Goal: Information Seeking & Learning: Learn about a topic

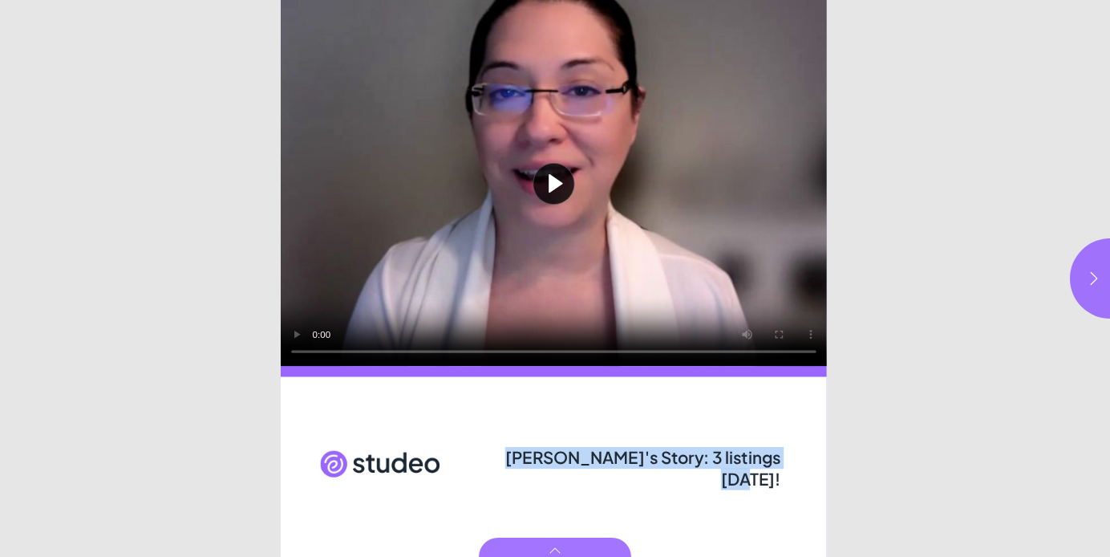
drag, startPoint x: 514, startPoint y: 459, endPoint x: 778, endPoint y: 461, distance: 264.0
click at [778, 461] on span "[PERSON_NAME]'s Story: 3 listings [DATE]!" at bounding box center [643, 468] width 276 height 43
click at [1085, 274] on button "button" at bounding box center [1110, 278] width 80 height 80
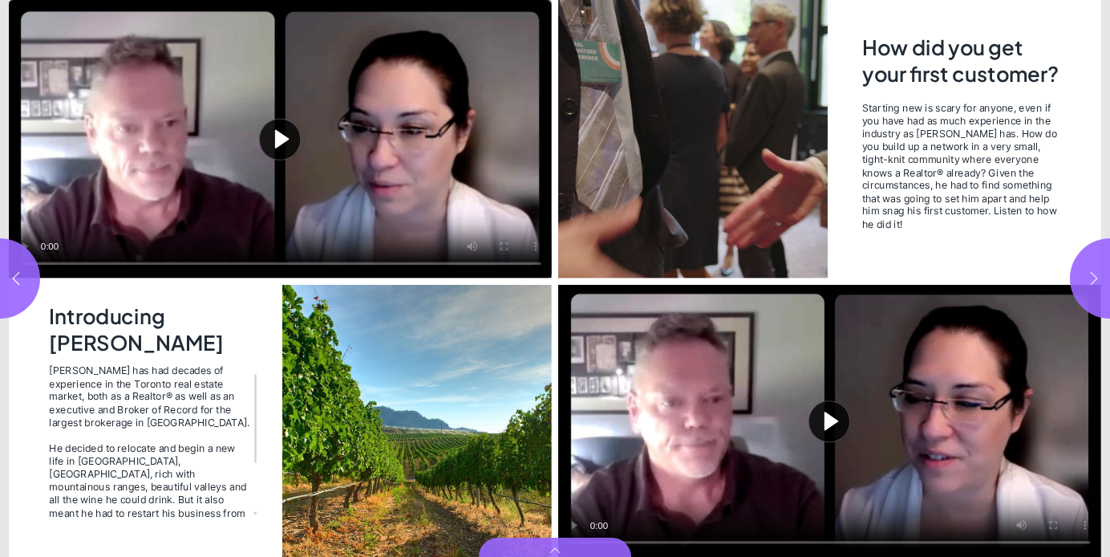
click at [1085, 274] on button "button" at bounding box center [1110, 278] width 80 height 80
type input "***"
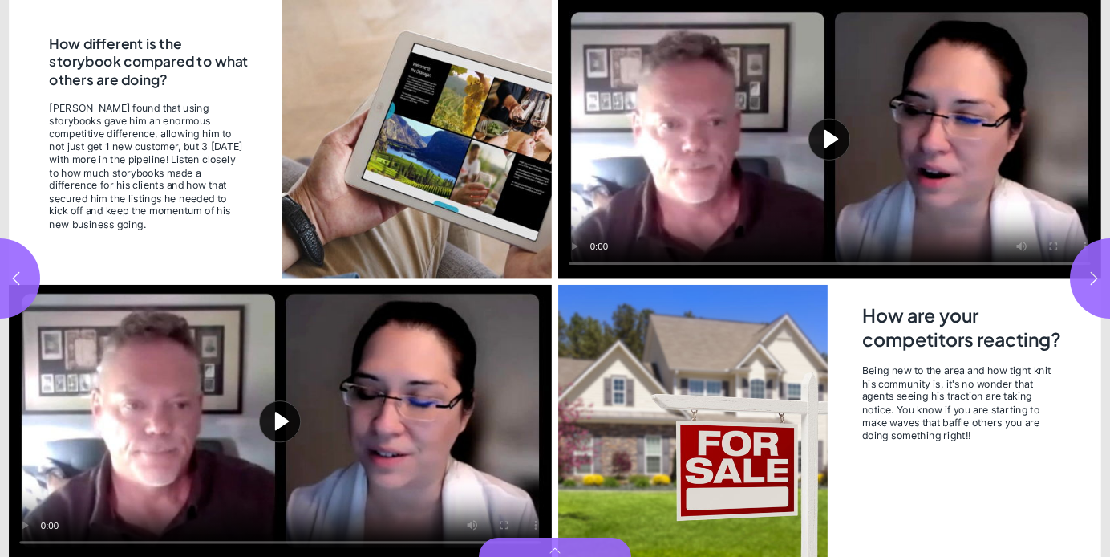
click at [294, 387] on button "Play video" at bounding box center [280, 421] width 543 height 272
click at [247, 416] on video "Video" at bounding box center [280, 421] width 543 height 272
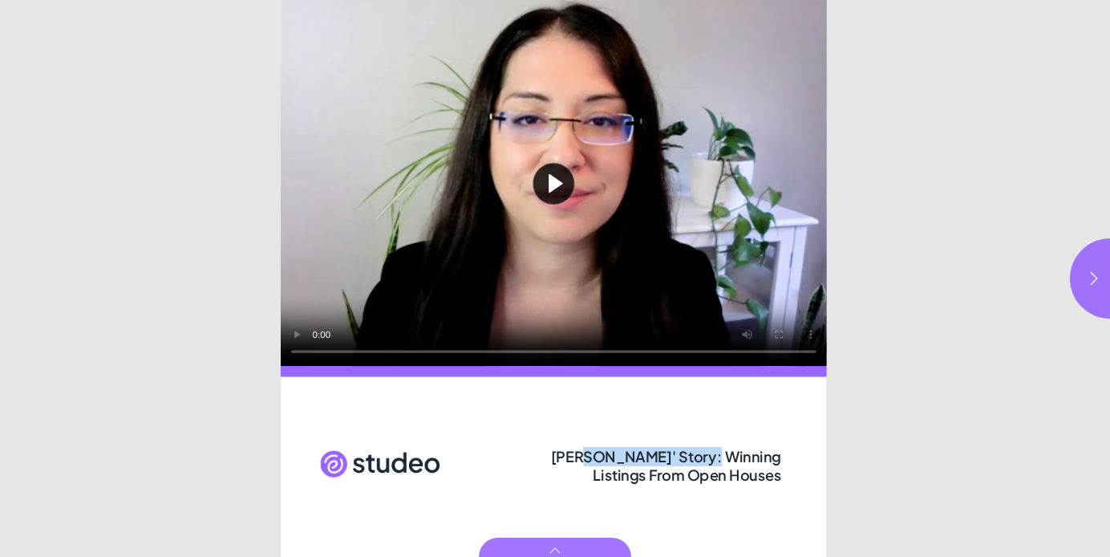
drag, startPoint x: 531, startPoint y: 458, endPoint x: 720, endPoint y: 467, distance: 189.6
click at [720, 466] on div "[PERSON_NAME]' Story: Winning Listings From Open Houses" at bounding box center [642, 466] width 278 height 38
click at [1081, 280] on button "button" at bounding box center [1110, 278] width 80 height 80
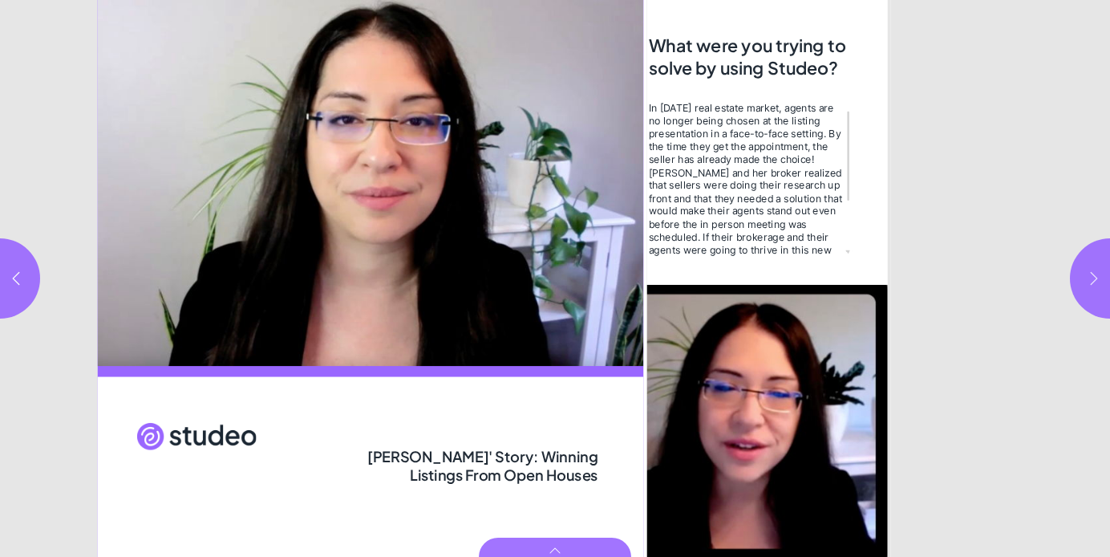
click at [1081, 280] on button "button" at bounding box center [1110, 278] width 80 height 80
type input "***"
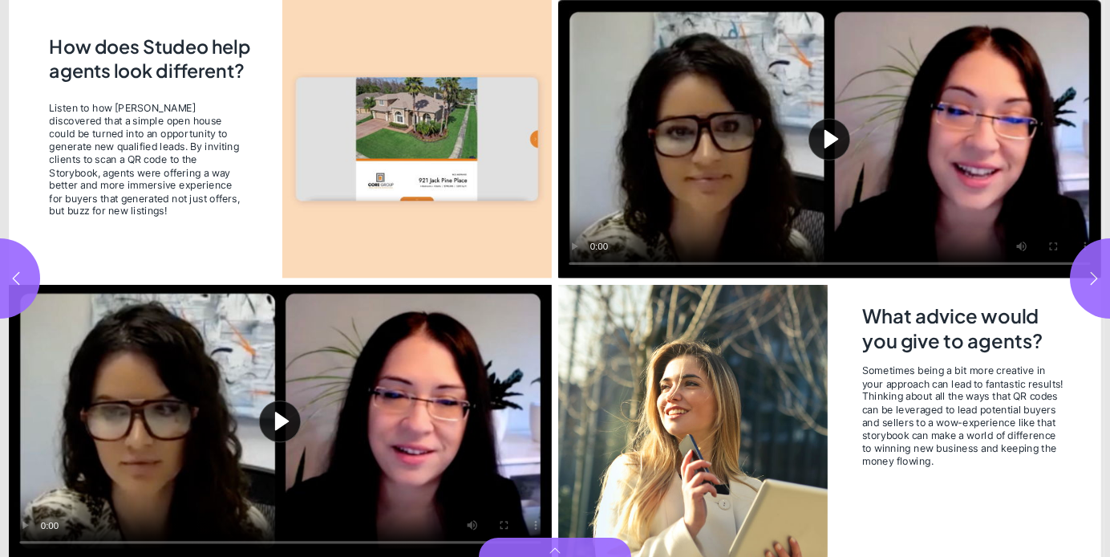
click at [254, 424] on button "Play video" at bounding box center [280, 421] width 543 height 272
click at [308, 415] on video "Video" at bounding box center [280, 421] width 543 height 272
